Goal: Task Accomplishment & Management: Complete application form

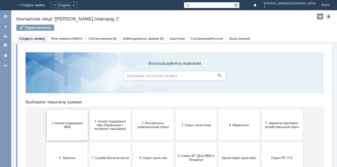
click at [71, 130] on button "1 линия поддержки МБК" at bounding box center [67, 124] width 41 height 31
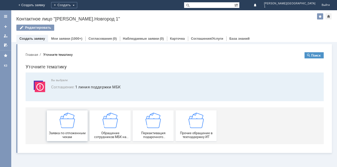
click at [70, 132] on span "Заявка по отложенным чекам" at bounding box center [67, 135] width 38 height 8
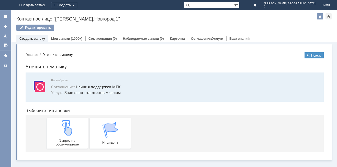
click at [70, 132] on img at bounding box center [67, 127] width 15 height 15
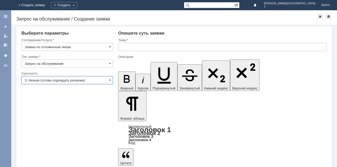
click at [39, 79] on input "3. Низкая (готовы подождать решение)" at bounding box center [66, 80] width 91 height 8
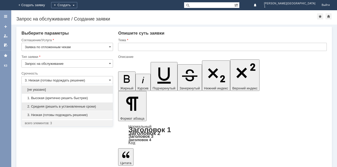
click at [37, 106] on span "2. Средняя (решить в установленные сроки)" at bounding box center [67, 106] width 85 height 4
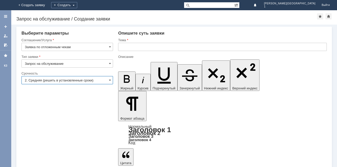
type input "2. Средняя (решить в установленные сроки)"
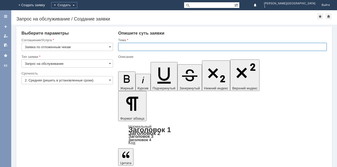
click at [122, 49] on input "text" at bounding box center [222, 47] width 208 height 8
type input "Отложенный чек"
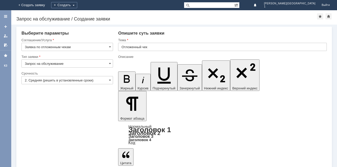
drag, startPoint x: 137, startPoint y: 1370, endPoint x: 142, endPoint y: 1366, distance: 6.6
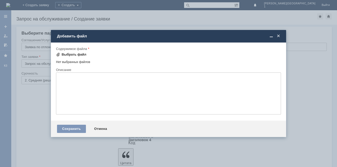
click at [75, 53] on div "Выбрать файл" at bounding box center [74, 54] width 25 height 4
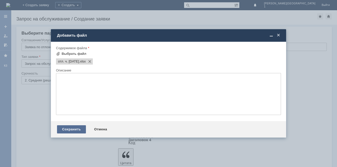
click at [79, 127] on div "Сохранить" at bounding box center [71, 129] width 29 height 8
